Goal: Transaction & Acquisition: Purchase product/service

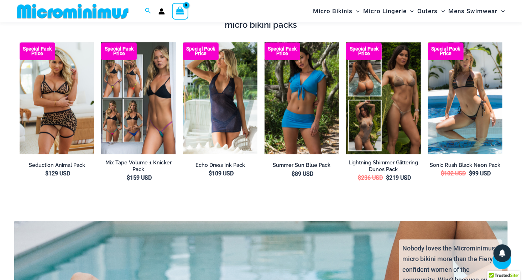
scroll to position [765, 0]
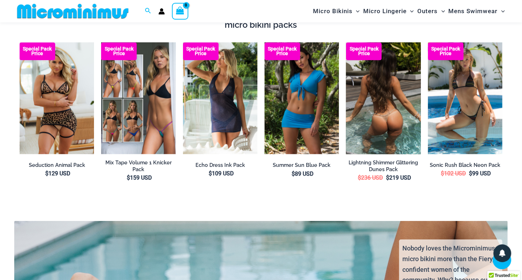
click at [371, 80] on img at bounding box center [383, 98] width 74 height 112
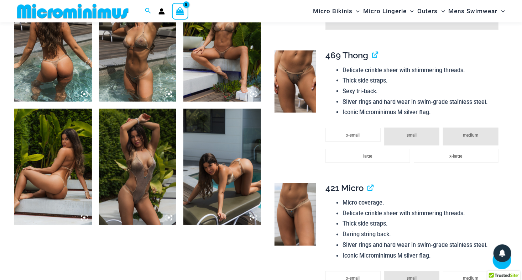
scroll to position [492, 0]
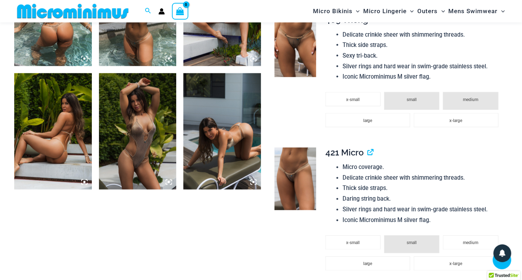
click at [211, 143] on img at bounding box center [222, 131] width 78 height 116
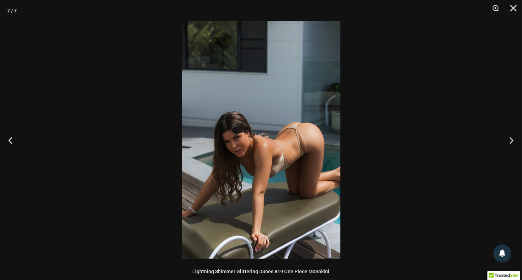
click at [305, 157] on img at bounding box center [261, 139] width 158 height 237
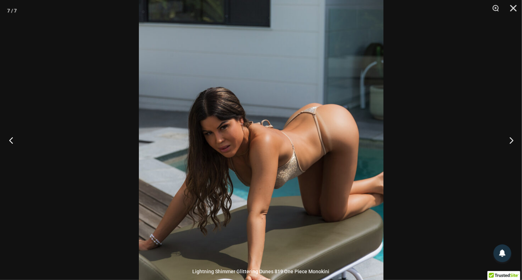
click at [13, 140] on button "Previous" at bounding box center [13, 140] width 27 height 36
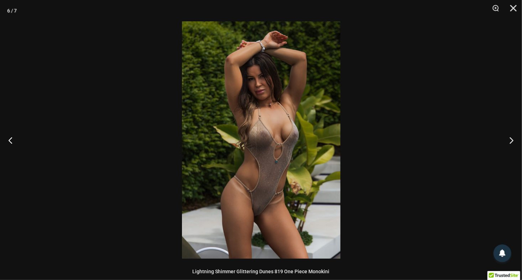
click at [285, 132] on img at bounding box center [261, 139] width 158 height 237
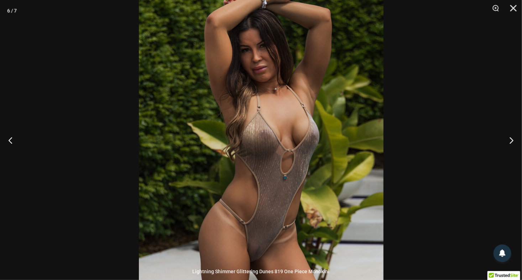
click at [251, 188] on img at bounding box center [261, 144] width 244 height 367
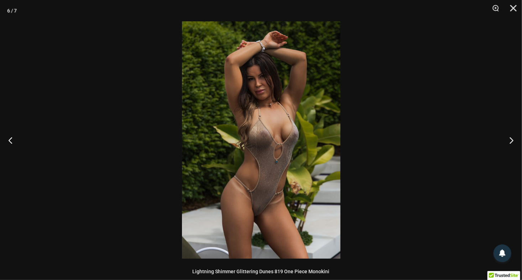
click at [258, 238] on img at bounding box center [261, 139] width 158 height 237
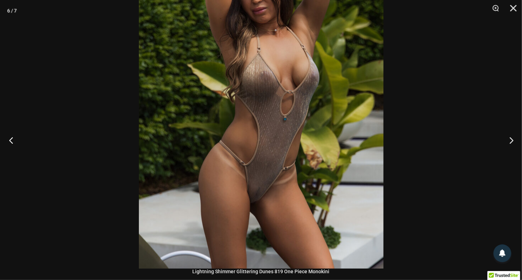
click at [15, 140] on button "Previous" at bounding box center [13, 140] width 27 height 36
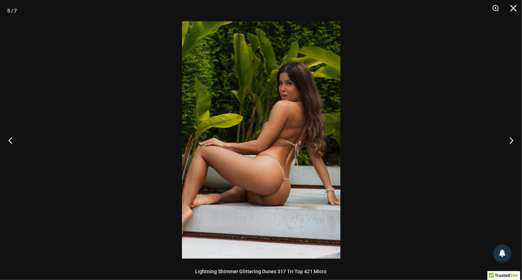
click at [283, 191] on img at bounding box center [261, 139] width 158 height 237
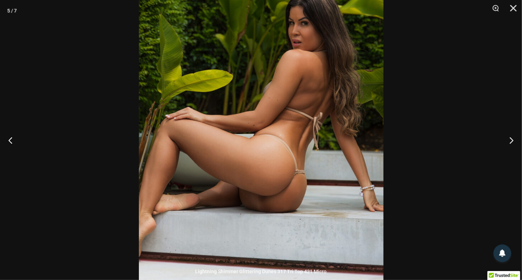
click at [304, 36] on img at bounding box center [261, 110] width 244 height 367
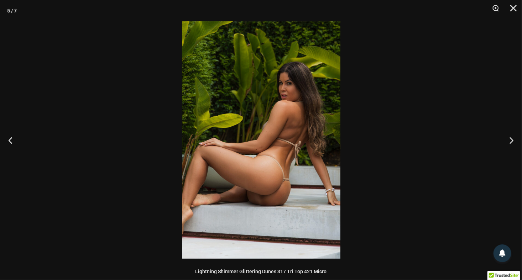
click at [296, 64] on img at bounding box center [261, 139] width 158 height 237
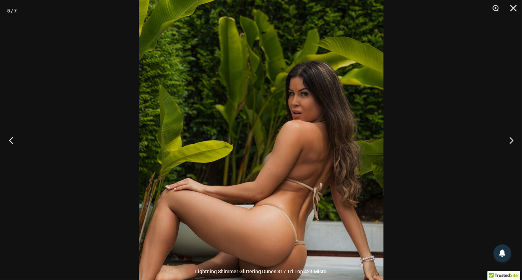
click at [12, 141] on button "Previous" at bounding box center [13, 140] width 27 height 36
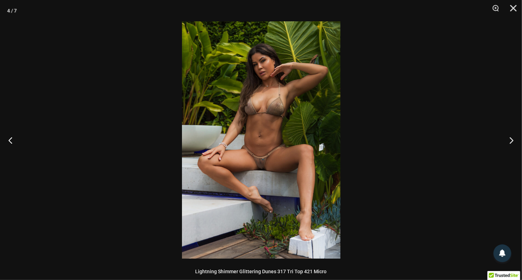
click at [275, 172] on img at bounding box center [261, 139] width 158 height 237
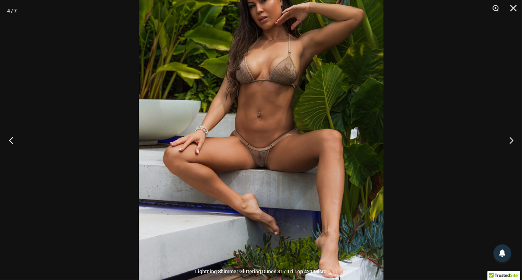
click at [9, 138] on button "Previous" at bounding box center [13, 140] width 27 height 36
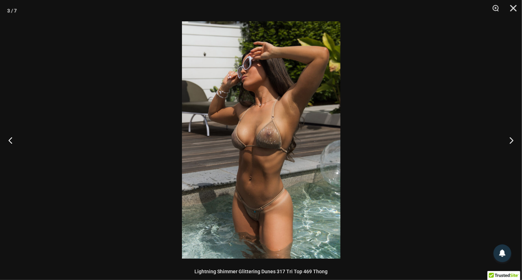
click at [277, 191] on img at bounding box center [261, 139] width 158 height 237
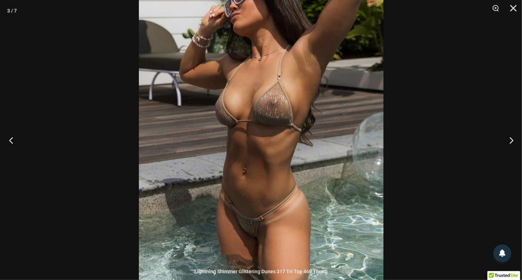
click at [17, 138] on button "Previous" at bounding box center [13, 140] width 27 height 36
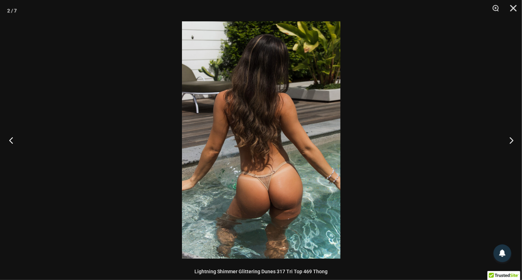
click at [17, 138] on button "Previous" at bounding box center [13, 140] width 27 height 36
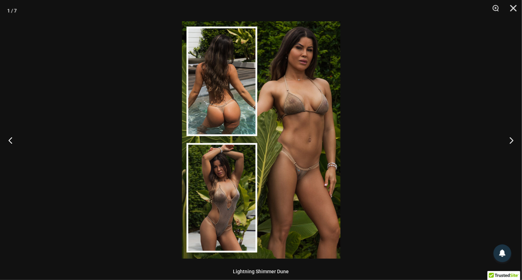
click at [323, 68] on img at bounding box center [261, 139] width 158 height 237
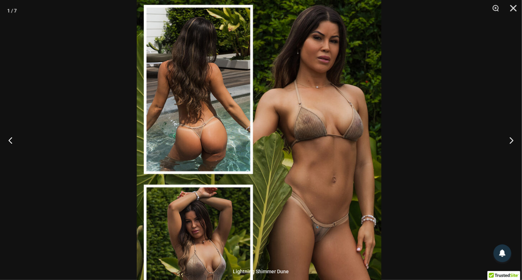
click at [343, 204] on img at bounding box center [259, 180] width 244 height 367
